Goal: Check status

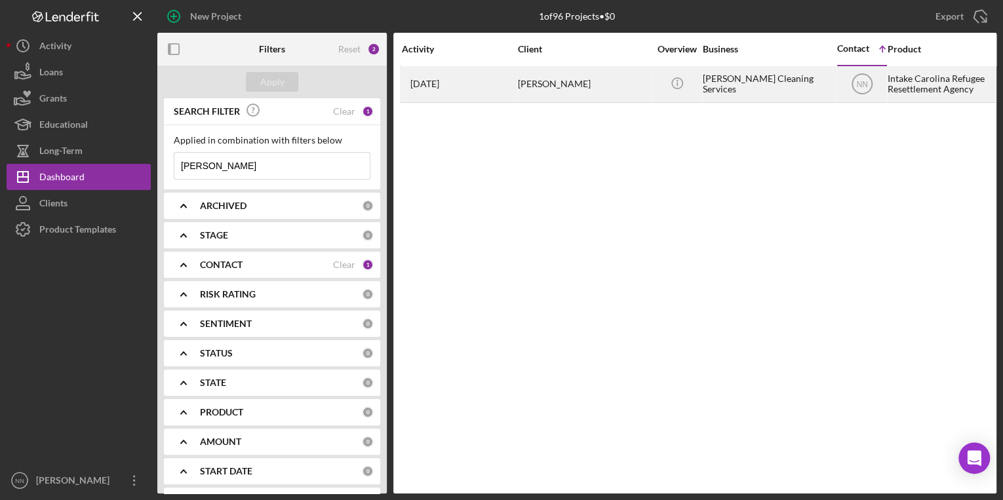
click at [558, 92] on div "[PERSON_NAME]" at bounding box center [583, 84] width 131 height 35
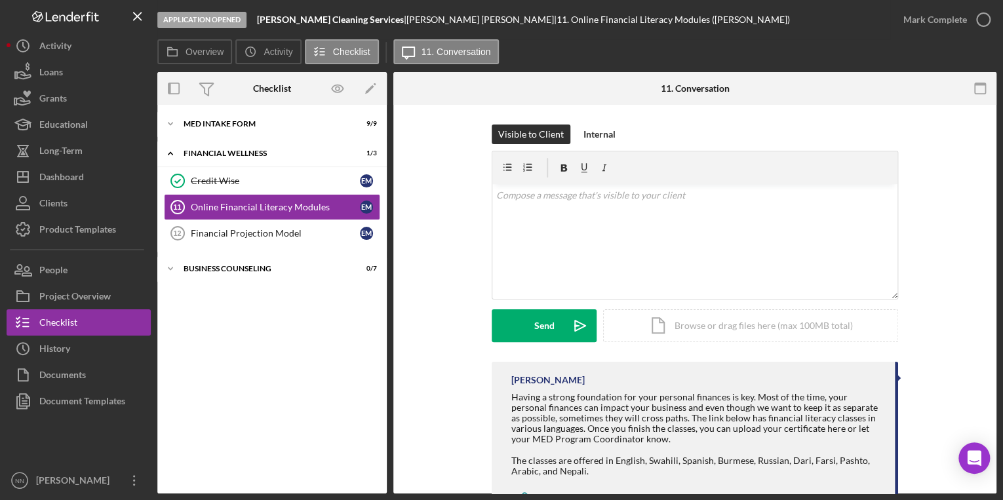
scroll to position [58, 0]
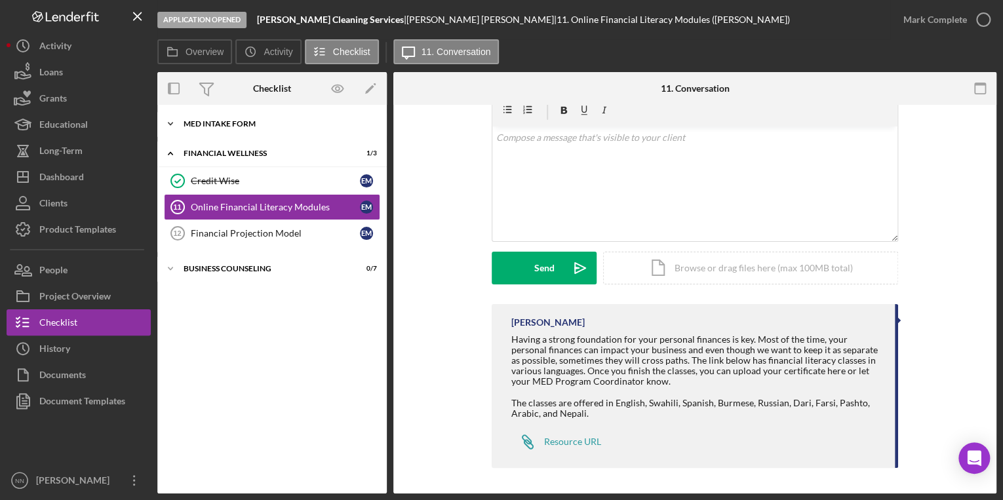
click at [261, 121] on div "MED Intake Form" at bounding box center [276, 124] width 187 height 8
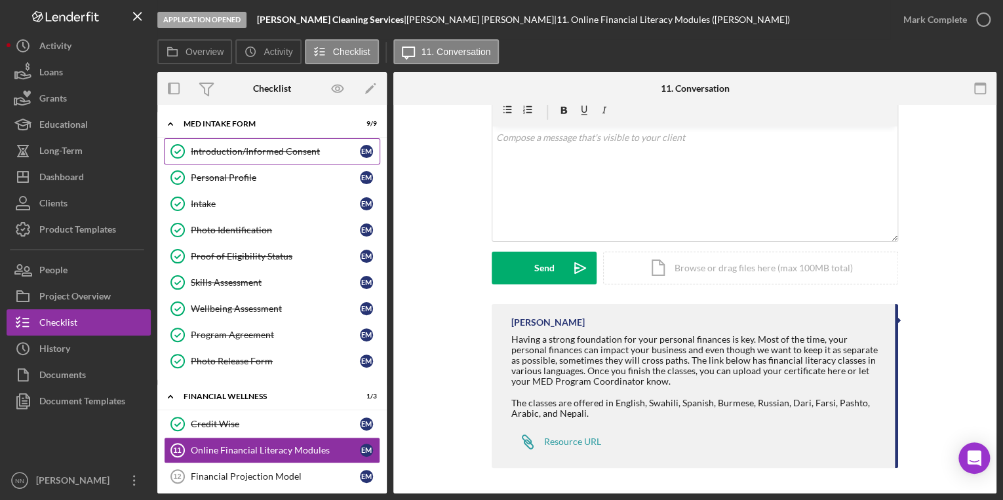
click at [264, 144] on link "Introduction/Informed Consent Introduction/Informed Consent E M" at bounding box center [272, 151] width 216 height 26
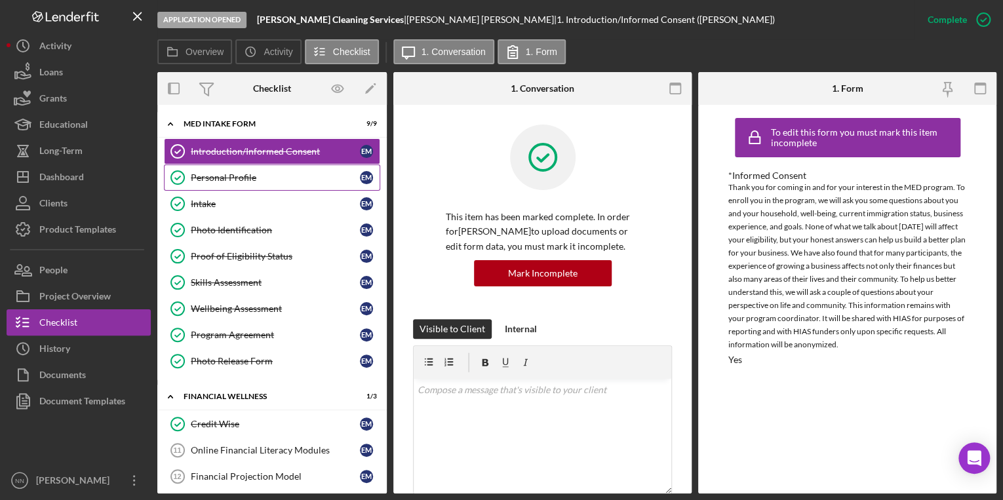
click at [312, 180] on div "Personal Profile" at bounding box center [275, 177] width 169 height 10
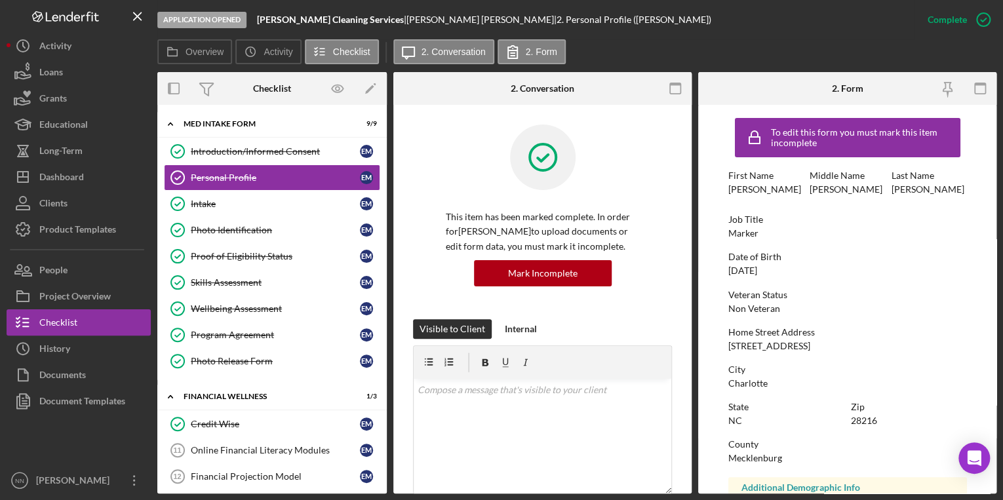
drag, startPoint x: 794, startPoint y: 272, endPoint x: 730, endPoint y: 271, distance: 64.2
click at [730, 271] on div "Date of Birth 03/10/1991" at bounding box center [847, 264] width 239 height 24
drag, startPoint x: 730, startPoint y: 271, endPoint x: 784, endPoint y: 281, distance: 54.6
click at [784, 281] on div "To edit this form you must mark this item incomplete First Name Elmer Middle Na…" at bounding box center [847, 410] width 239 height 598
drag, startPoint x: 772, startPoint y: 266, endPoint x: 728, endPoint y: 266, distance: 43.9
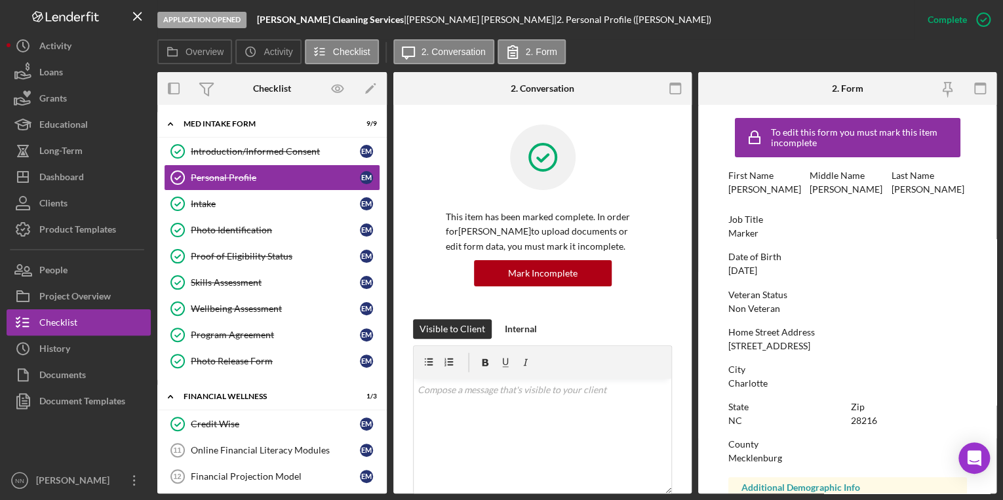
click at [728, 266] on div "Date of Birth 03/10/1991" at bounding box center [847, 264] width 239 height 24
copy div "03/10/1991"
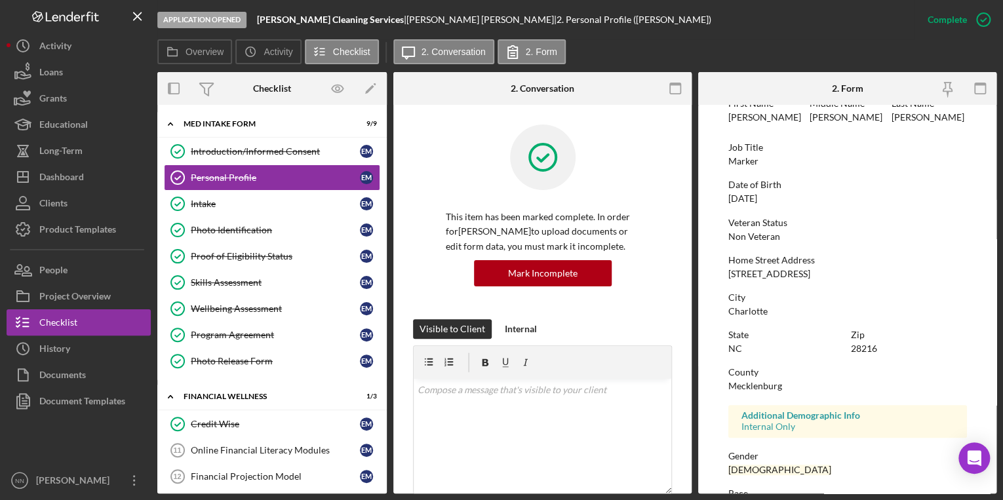
scroll to position [66, 0]
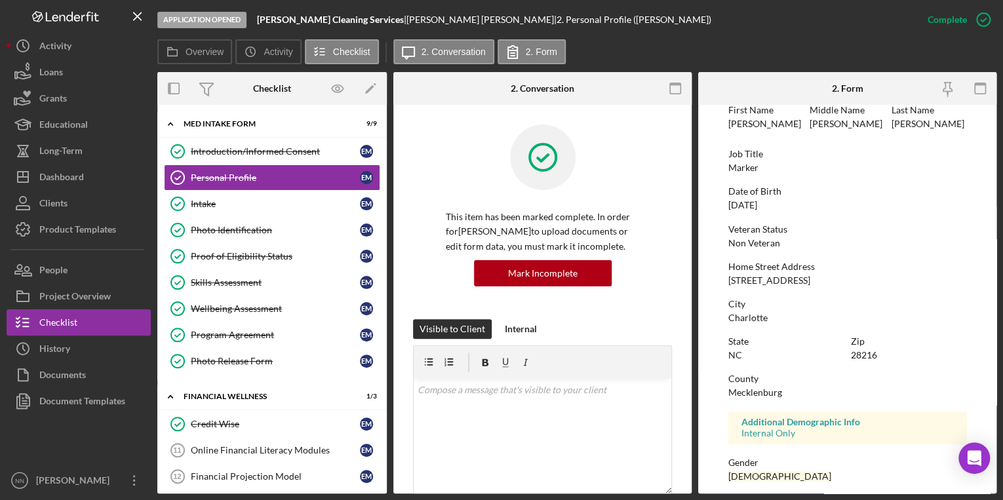
drag, startPoint x: 847, startPoint y: 281, endPoint x: 727, endPoint y: 279, distance: 119.3
click at [728, 279] on div "Home Street Address 2728 Remington St Apt 2" at bounding box center [847, 273] width 239 height 24
drag, startPoint x: 727, startPoint y: 279, endPoint x: 734, endPoint y: 278, distance: 6.7
copy div "2728 Remington St Apt 2"
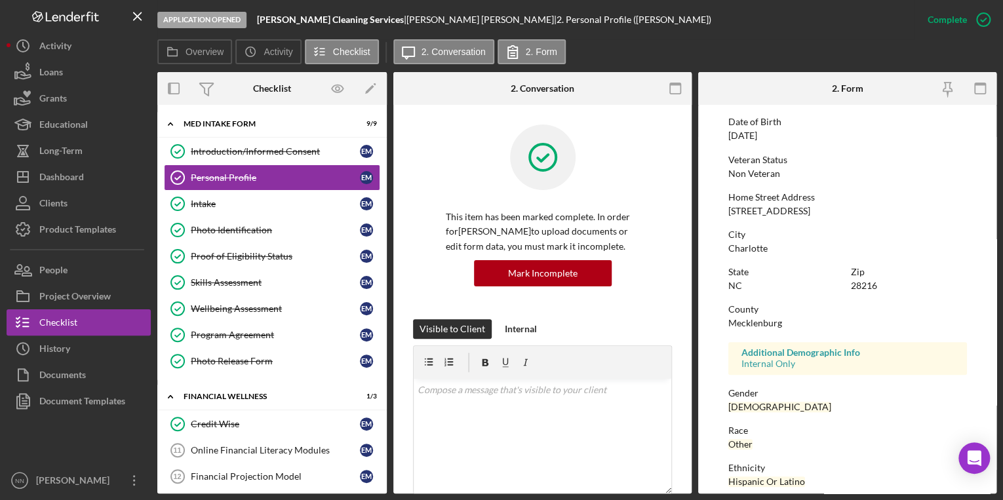
scroll to position [223, 0]
